Goal: Ask a question

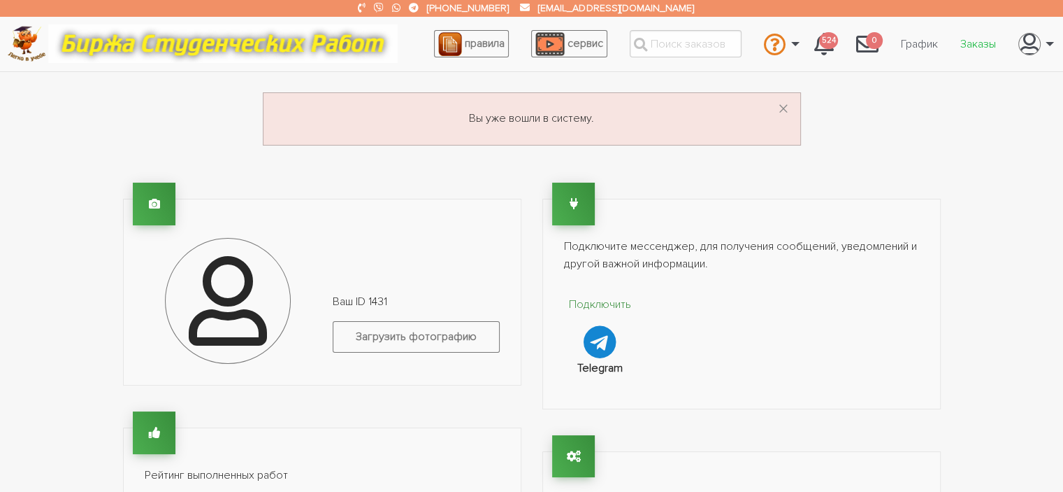
click at [970, 43] on link "Заказы" at bounding box center [978, 44] width 58 height 27
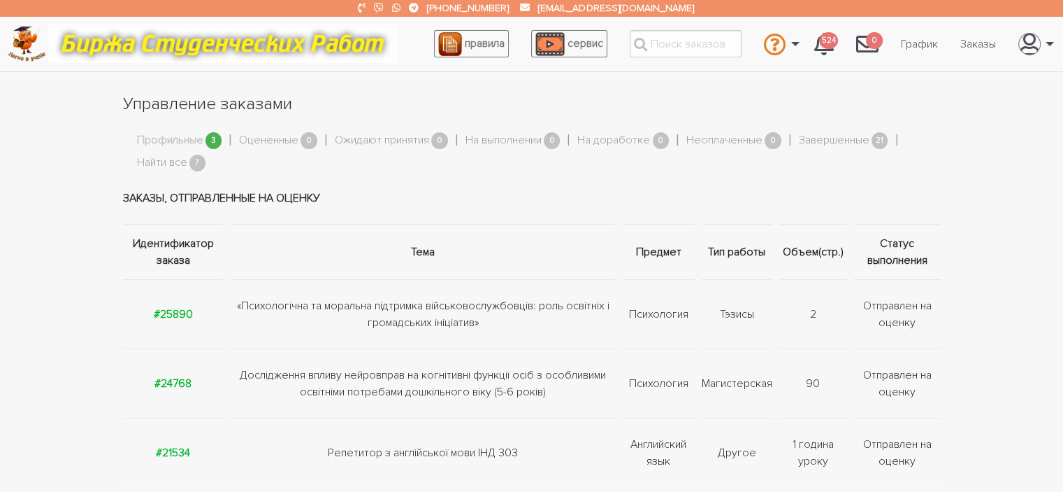
click at [362, 310] on td "«Психологічна та моральна підтримка військовослужбовців: роль освітніх і громад…" at bounding box center [423, 313] width 392 height 69
click at [172, 311] on strong "#25890" at bounding box center [173, 314] width 39 height 14
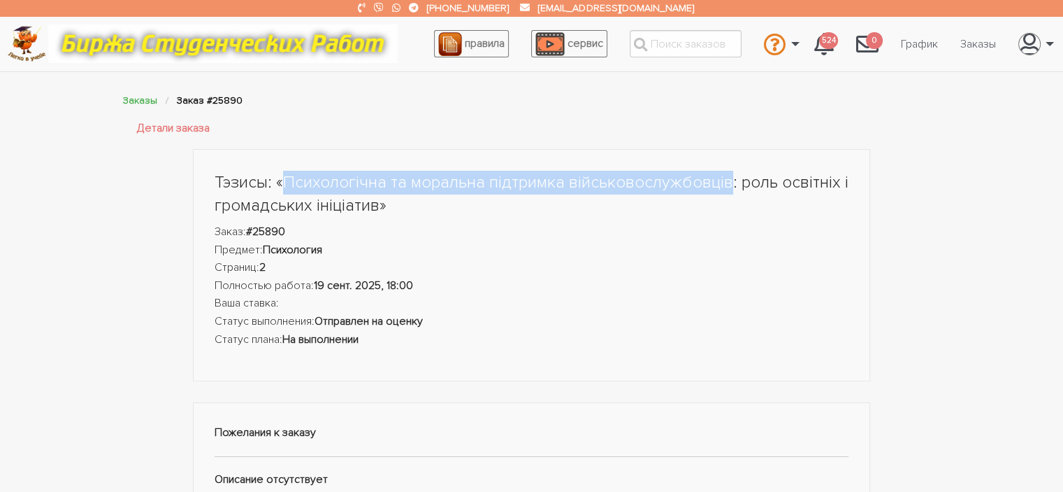
drag, startPoint x: 282, startPoint y: 178, endPoint x: 725, endPoint y: 173, distance: 442.6
click at [725, 173] on h1 "Тэзисы: «Психологічна та моральна підтримка військовослужбовців: роль освітніх …" at bounding box center [532, 194] width 635 height 47
copy h1 "Психологічна та моральна підтримка військовослужбовців"
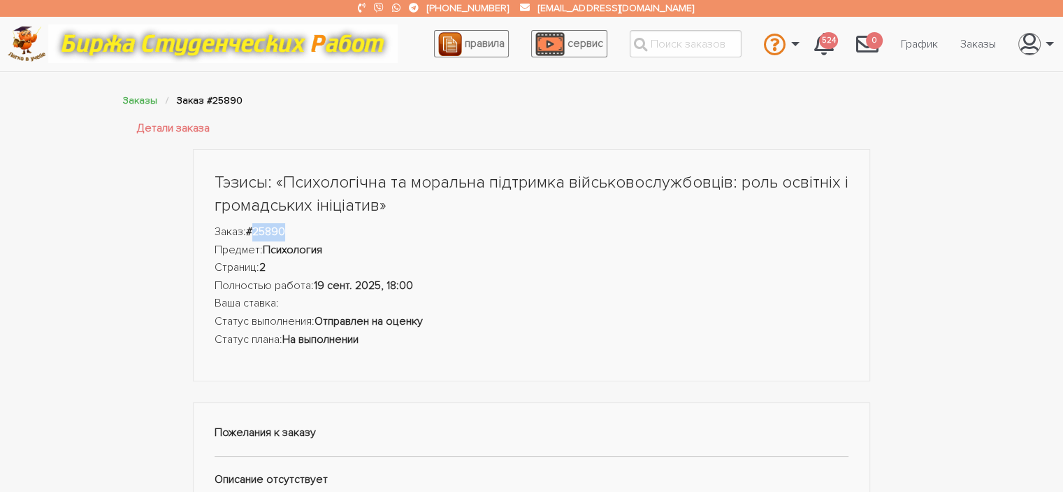
drag, startPoint x: 257, startPoint y: 229, endPoint x: 299, endPoint y: 231, distance: 41.3
click at [299, 231] on li "Заказ: #25890" at bounding box center [532, 232] width 635 height 18
copy strong "25890"
click at [722, 87] on link "Связаться с оператором" at bounding box center [733, 83] width 138 height 38
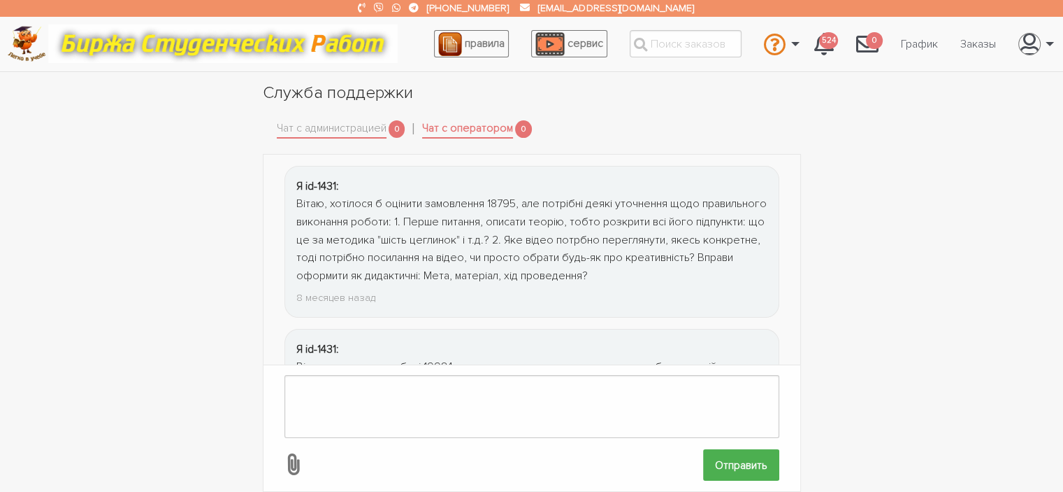
scroll to position [1936, 0]
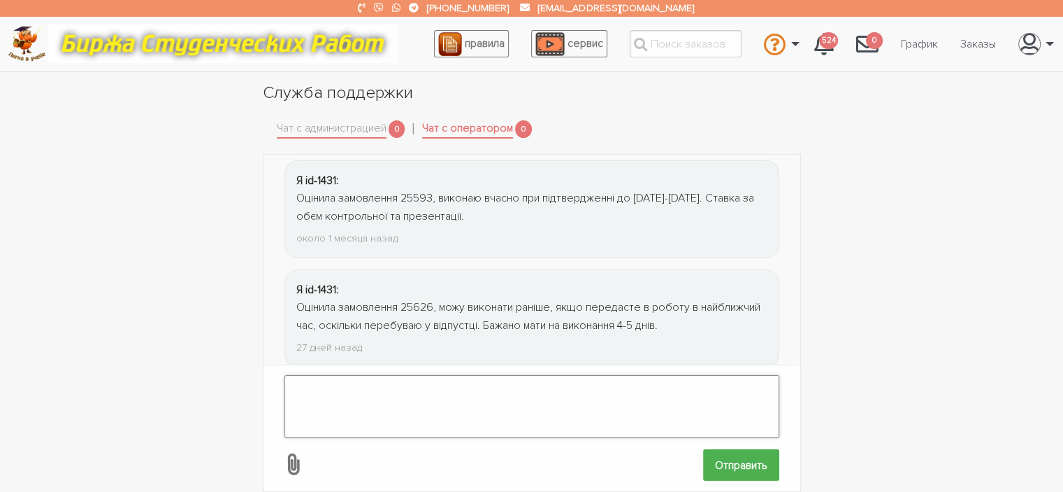
click at [311, 375] on textarea at bounding box center [532, 406] width 495 height 63
paste textarea "25890"
click at [586, 380] on textarea "Чи м25890ожна перенести термін виконання замовлення" at bounding box center [532, 406] width 495 height 63
drag, startPoint x: 586, startPoint y: 380, endPoint x: 314, endPoint y: 378, distance: 272.0
click at [314, 378] on textarea "Чи м25890ожна перенести термін виконання замовлення" at bounding box center [532, 406] width 495 height 63
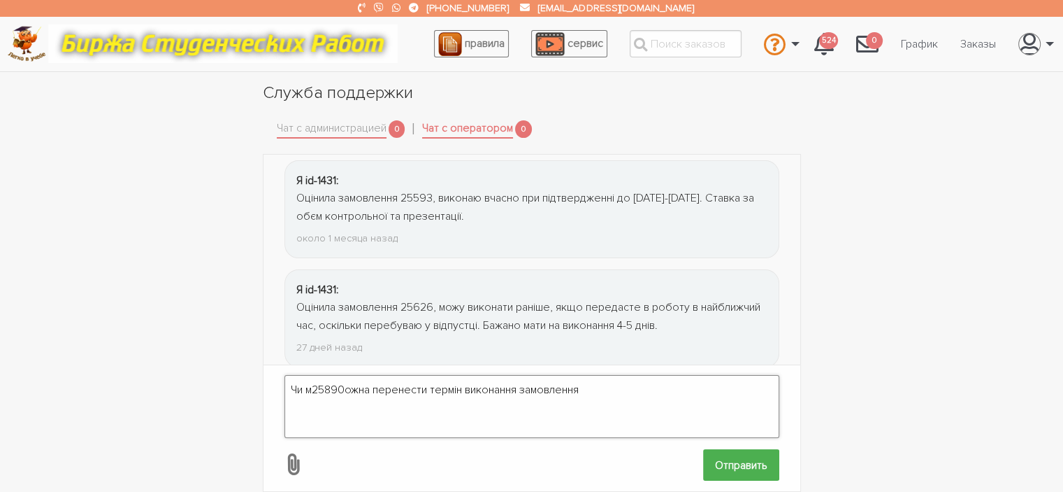
drag, startPoint x: 314, startPoint y: 378, endPoint x: 344, endPoint y: 377, distance: 30.1
click at [344, 377] on textarea "Чи м25890ожна перенести термін виконання замовлення" at bounding box center [532, 406] width 495 height 63
click at [554, 378] on textarea "Чи можна перенести термін виконання замовлення" at bounding box center [532, 406] width 495 height 63
paste textarea "25890"
type textarea "Чи можна перенести термін виконання замовлення 25890?"
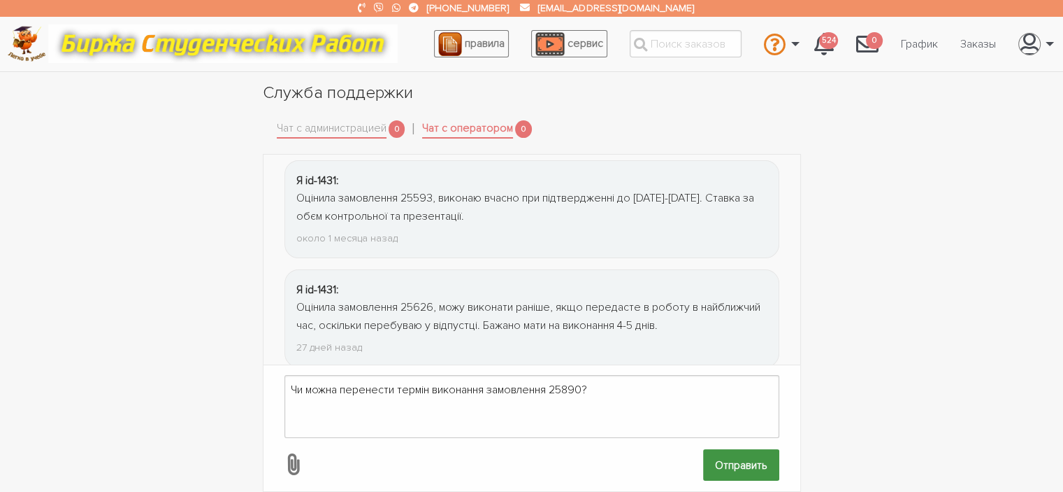
click at [745, 457] on input "Отправить" at bounding box center [741, 464] width 76 height 31
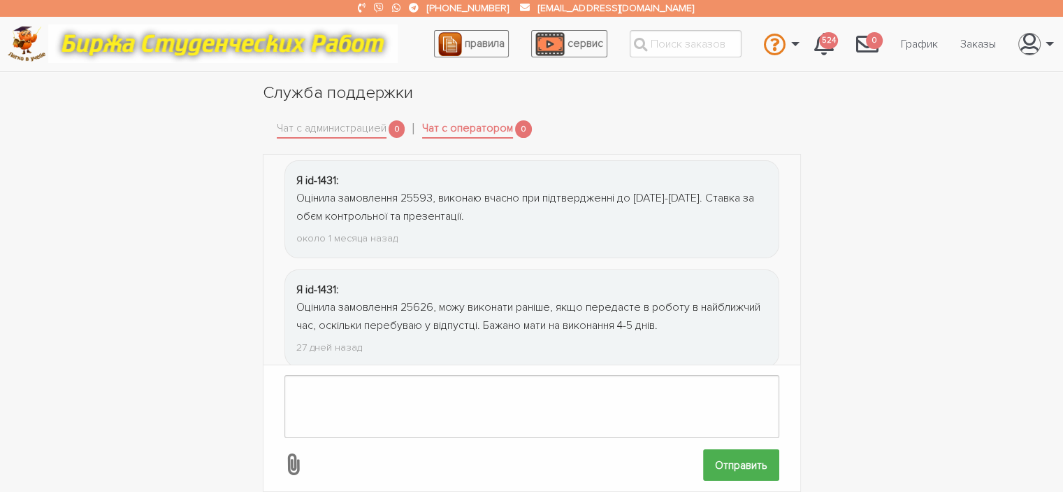
scroll to position [2028, 0]
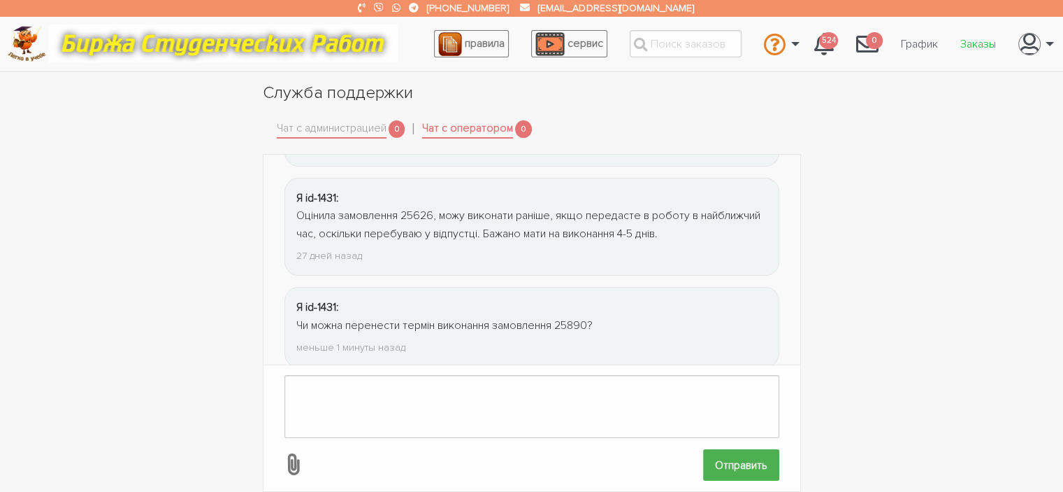
click at [976, 44] on link "Заказы" at bounding box center [978, 44] width 58 height 27
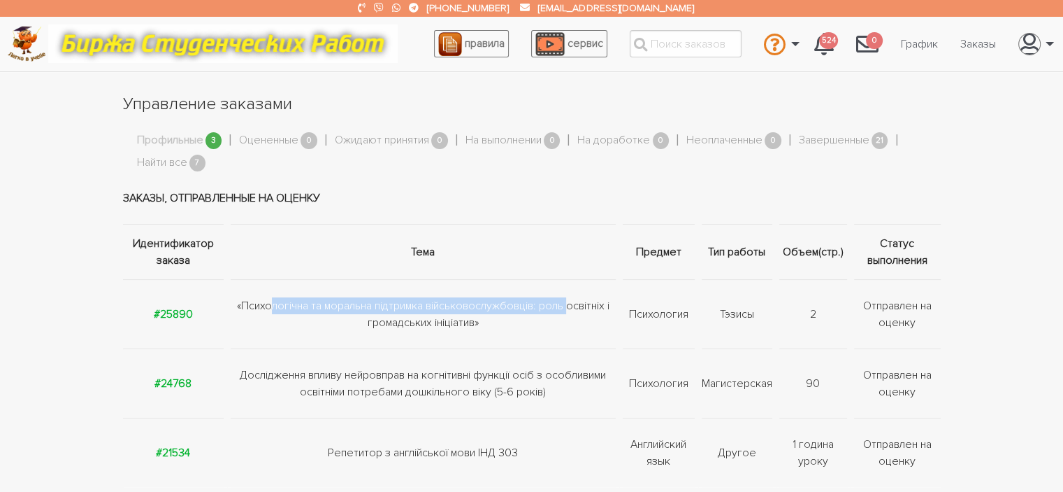
drag, startPoint x: 241, startPoint y: 304, endPoint x: 538, endPoint y: 298, distance: 297.9
click at [538, 298] on td "«Психологічна та моральна підтримка військовослужбовців: роль освітніх і громад…" at bounding box center [423, 313] width 392 height 69
copy td "Психологічна та моральна підтримка військовослужбовців:"
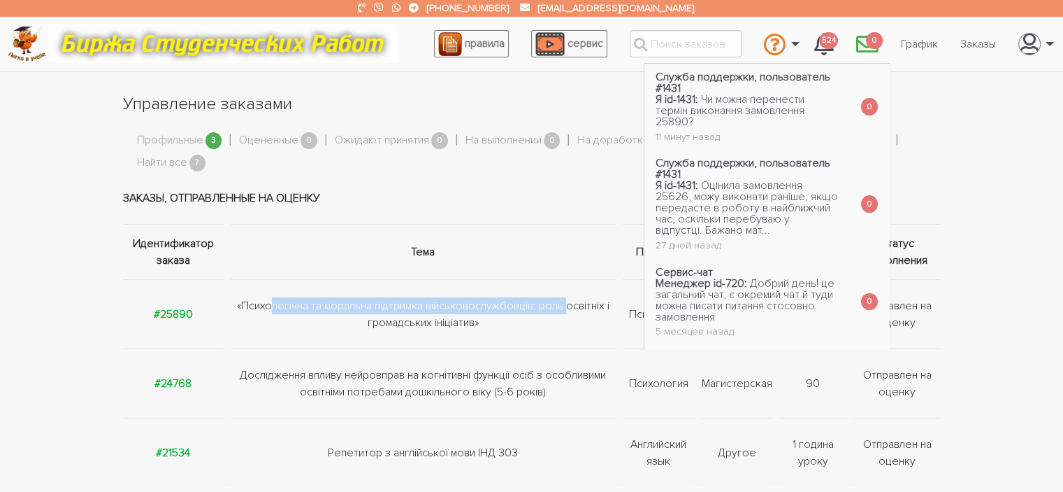
click at [864, 44] on icon "\a \a 0\a" at bounding box center [867, 44] width 22 height 22
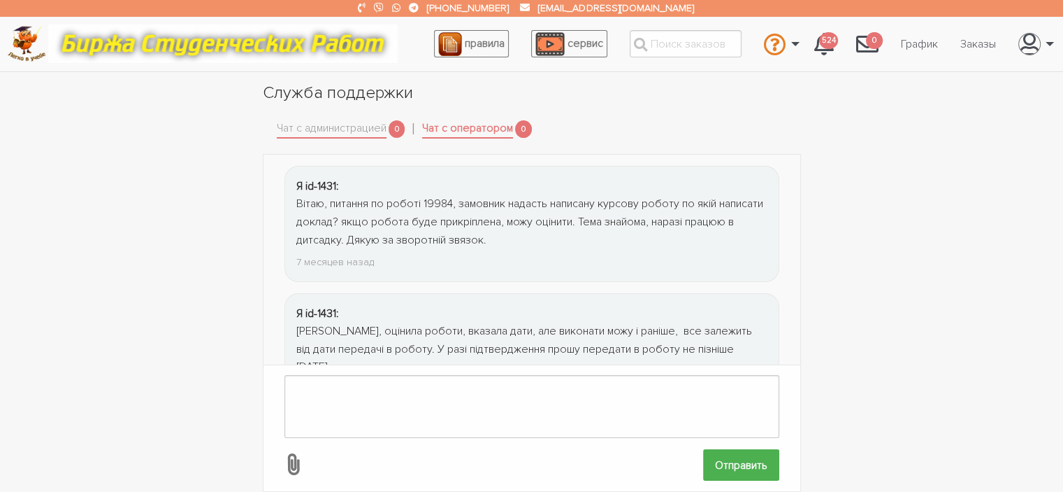
scroll to position [1865, 0]
